Goal: Book appointment/travel/reservation

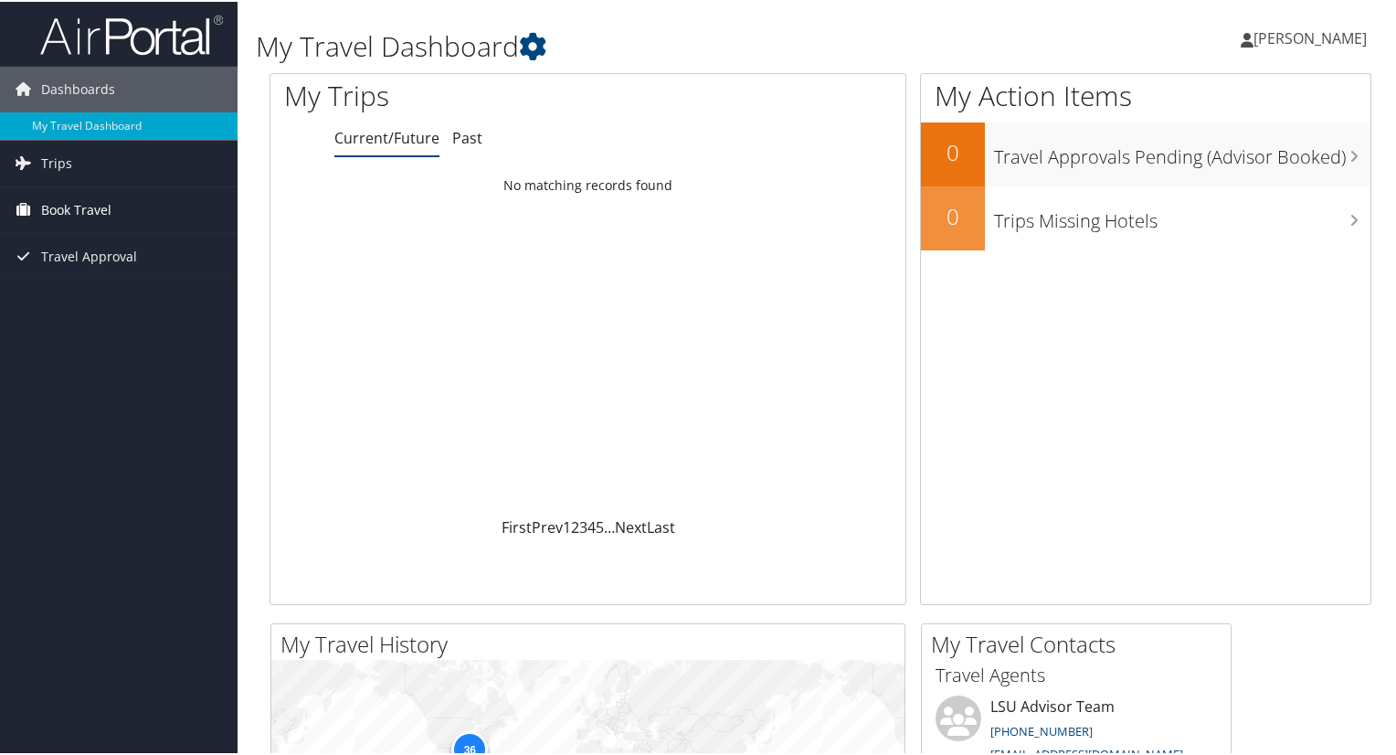
click at [65, 210] on span "Book Travel" at bounding box center [76, 209] width 70 height 46
click at [84, 161] on link "Trips" at bounding box center [119, 162] width 238 height 46
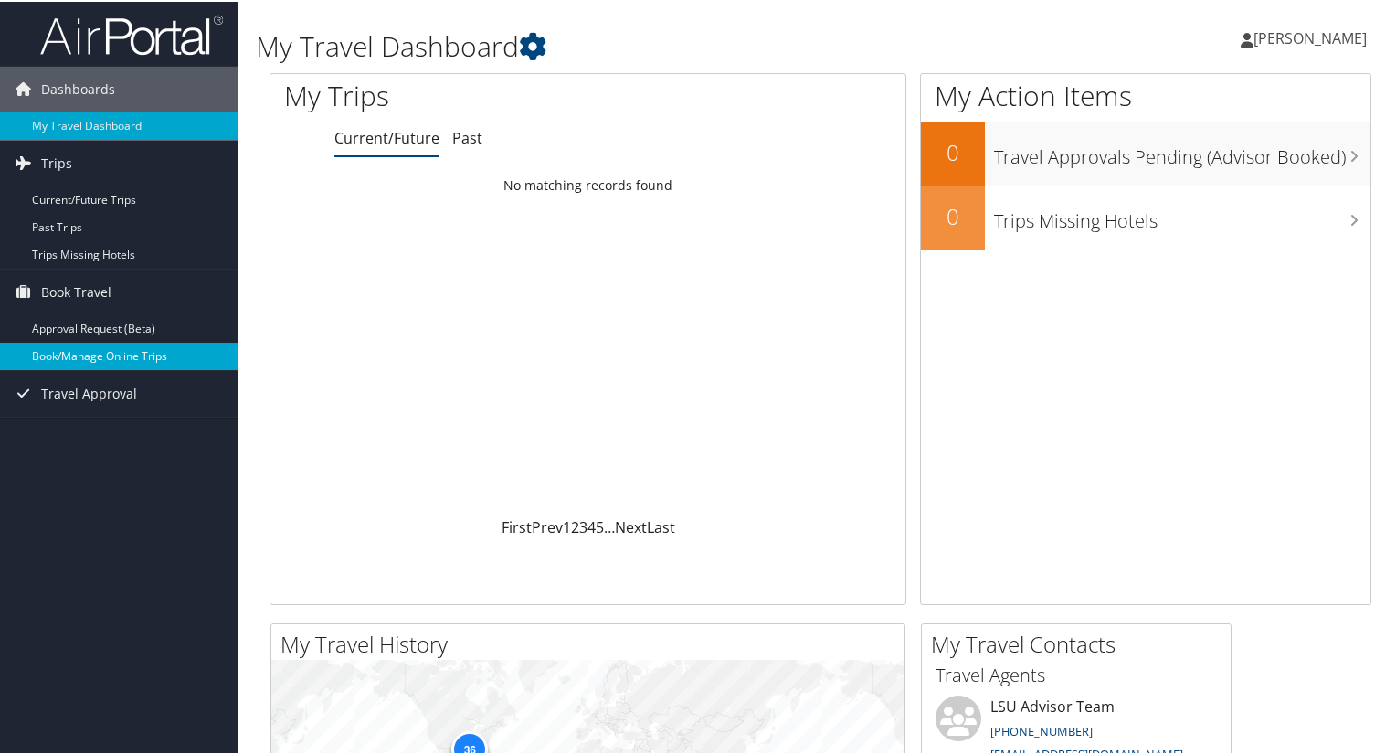
click at [77, 354] on link "Book/Manage Online Trips" at bounding box center [119, 354] width 238 height 27
